Goal: Navigation & Orientation: Find specific page/section

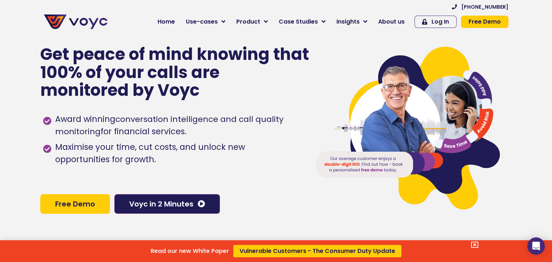
click at [392, 21] on div "Read our new White Paper Vulnerable Customers - The Consumer Duty Update" at bounding box center [276, 131] width 552 height 262
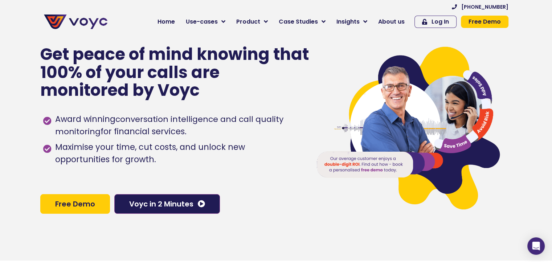
click at [392, 21] on span "About us" at bounding box center [391, 21] width 26 height 9
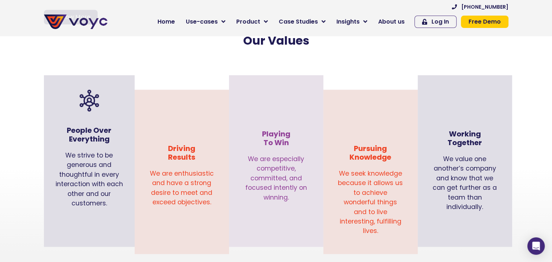
scroll to position [708, 0]
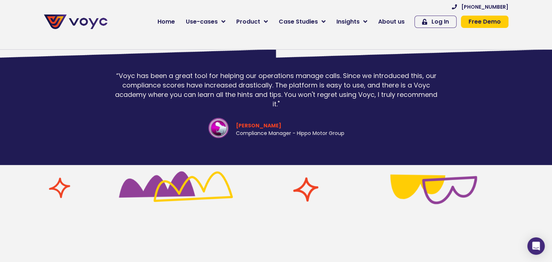
scroll to position [2050, 0]
